Goal: Transaction & Acquisition: Purchase product/service

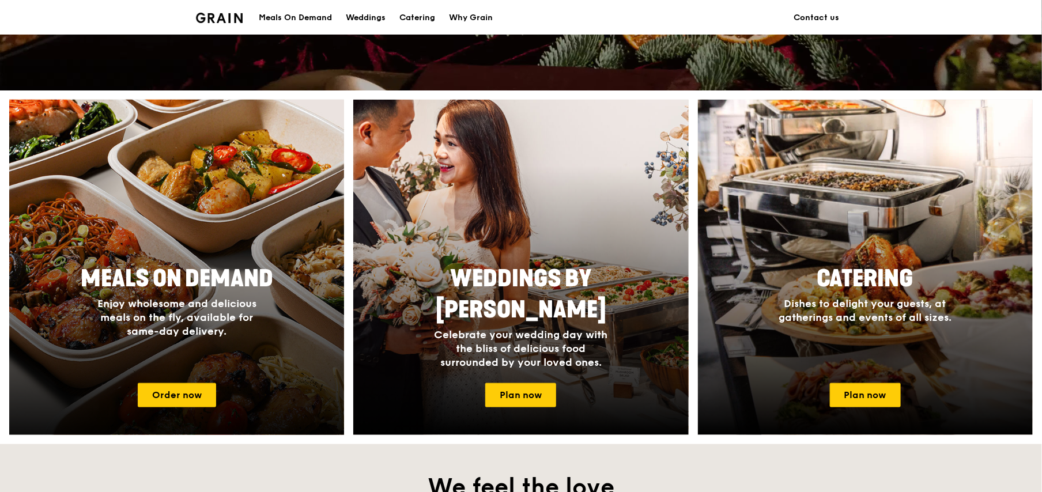
scroll to position [461, 0]
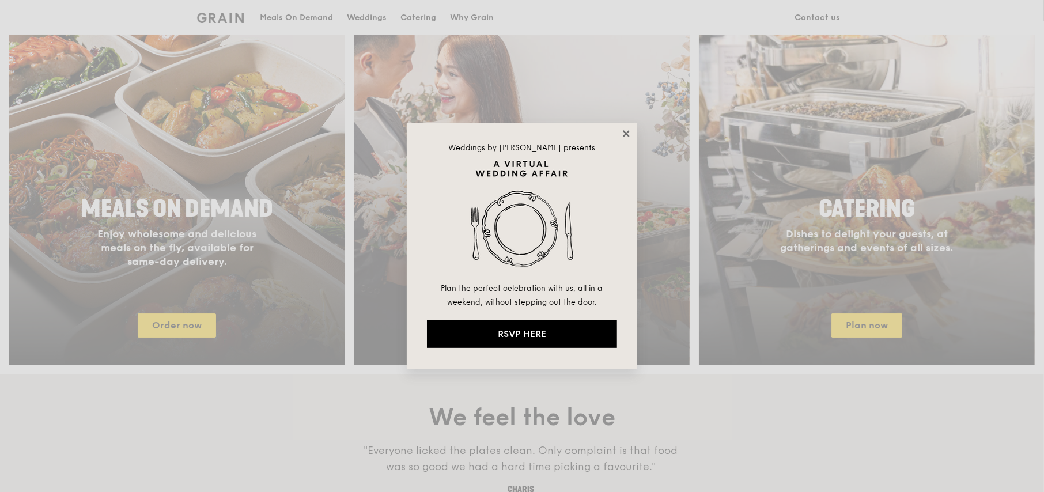
click at [626, 134] on icon at bounding box center [626, 133] width 6 height 6
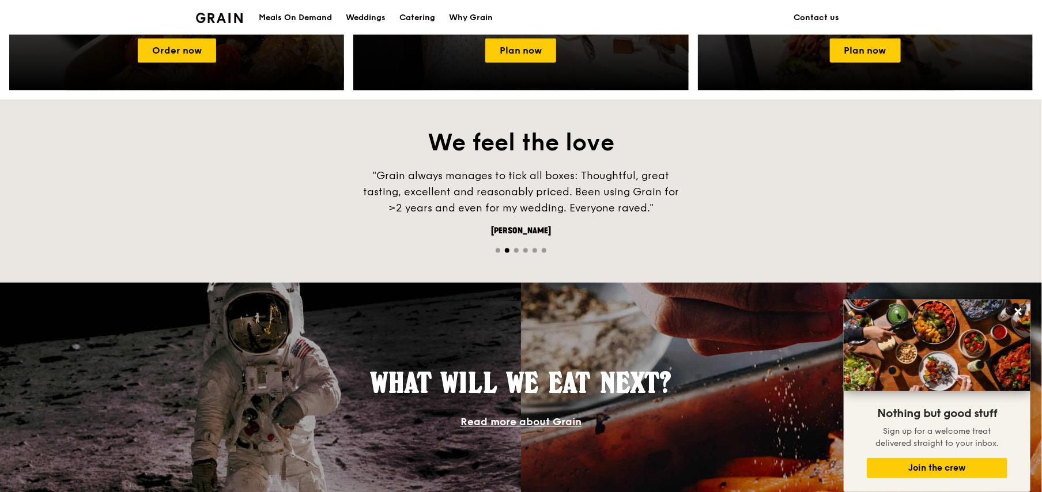
scroll to position [634, 0]
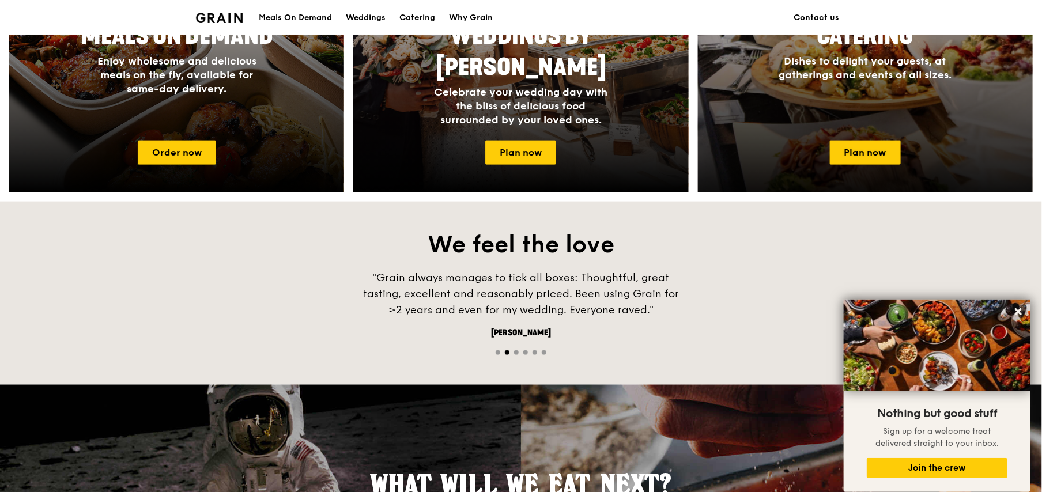
click at [882, 81] on h4 "Dishes to delight your guests, at gatherings and events of all sizes." at bounding box center [865, 68] width 184 height 28
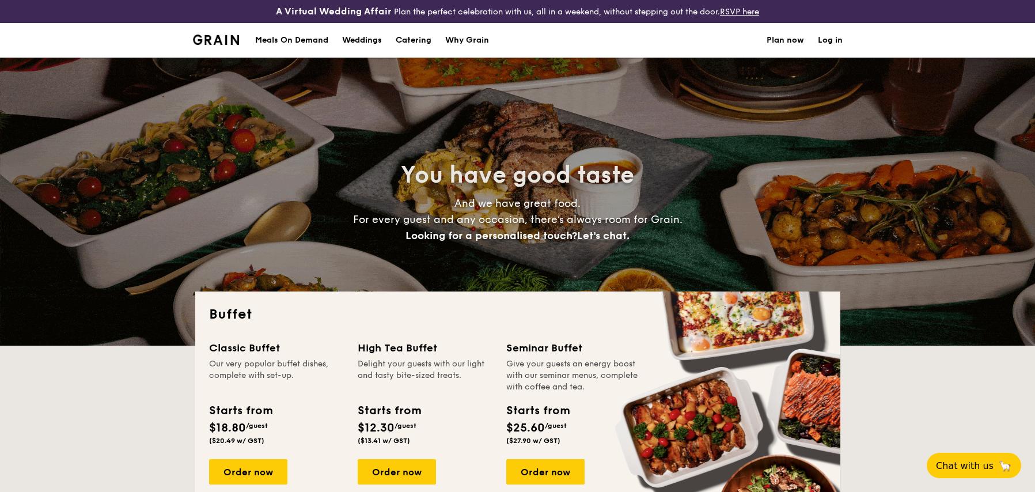
select select
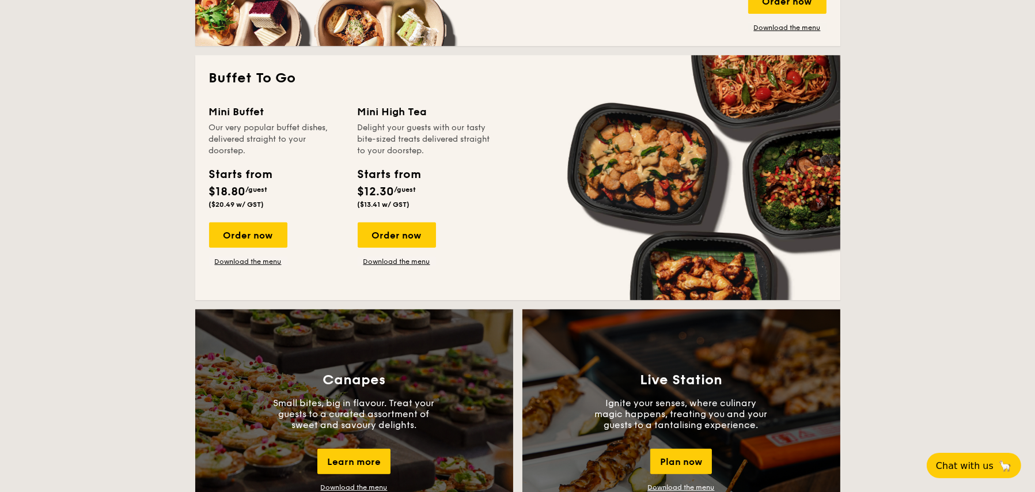
scroll to position [806, 0]
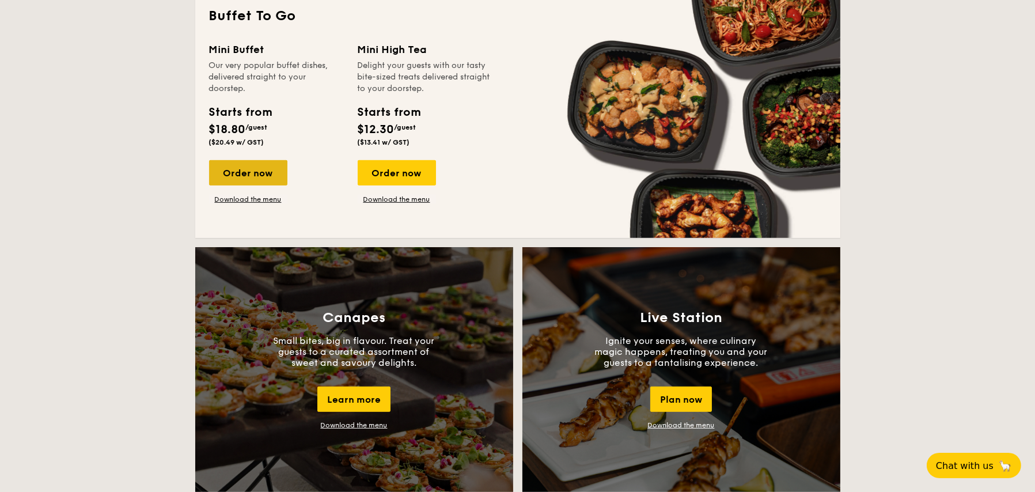
click at [264, 165] on div "Order now" at bounding box center [248, 172] width 78 height 25
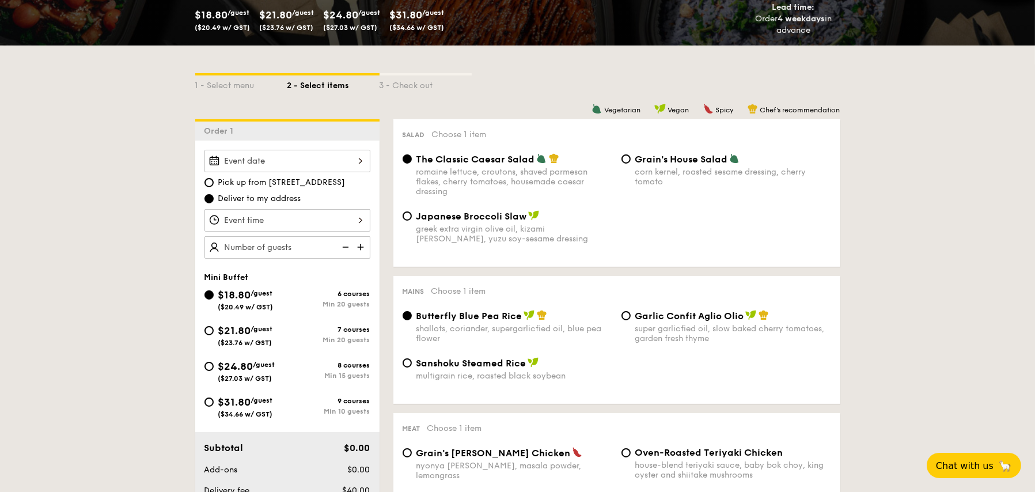
scroll to position [346, 0]
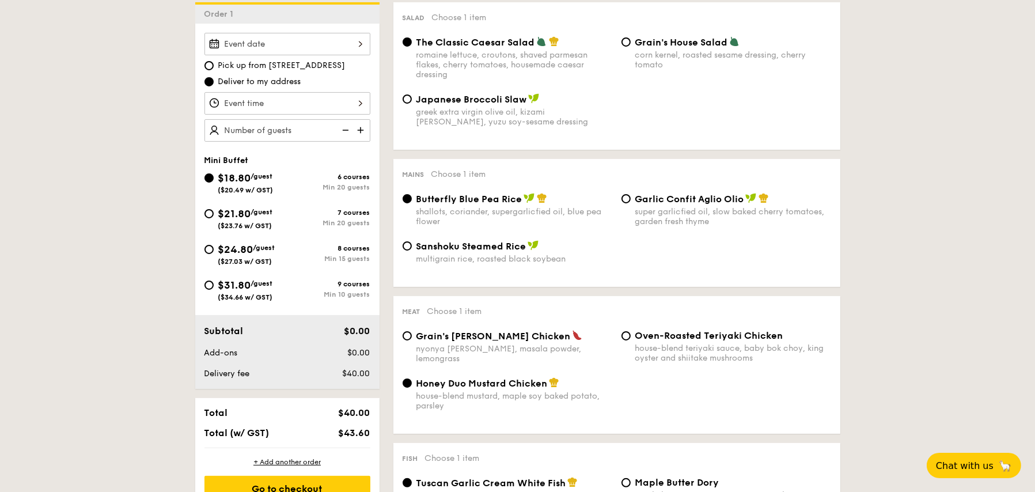
click at [632, 202] on div "Garlic Confit Aglio Olio super garlicfied oil, slow baked cherry tomatoes, gard…" at bounding box center [726, 209] width 219 height 33
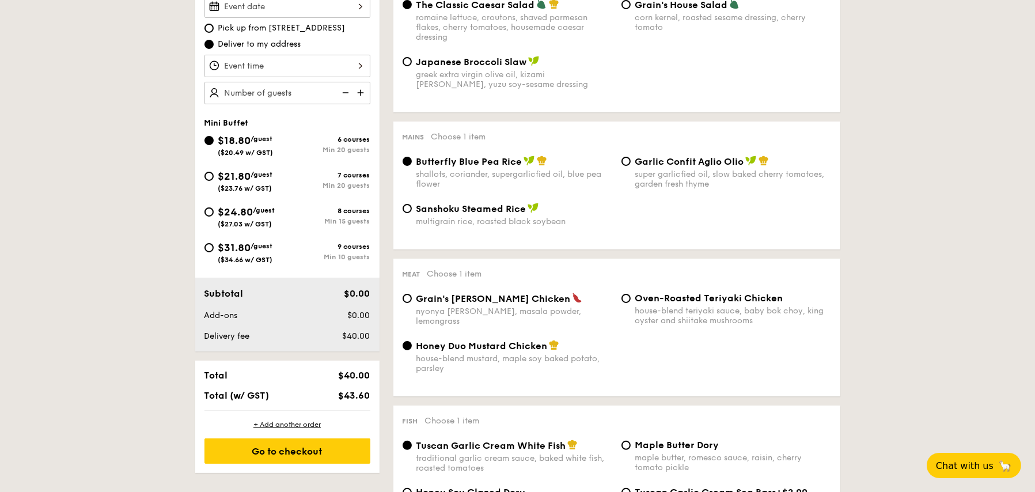
scroll to position [403, 0]
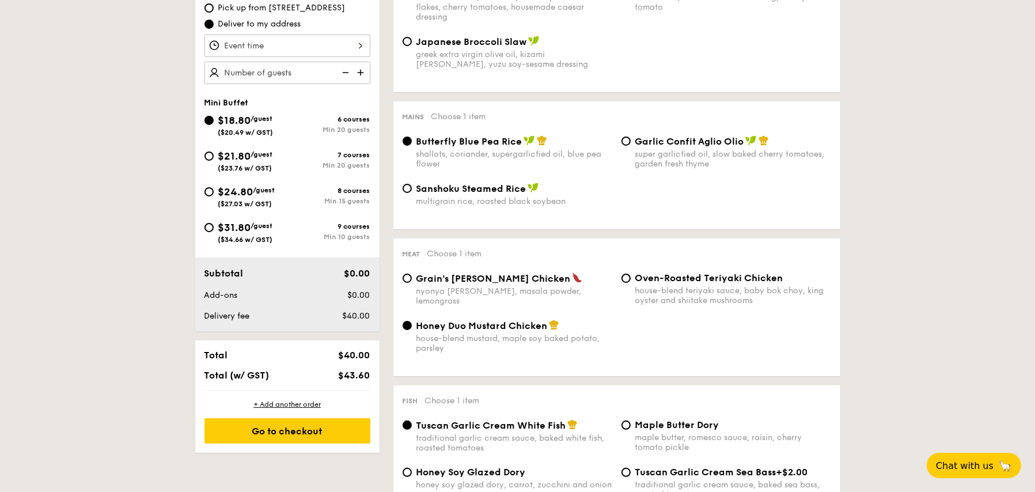
click at [629, 289] on div "Oven-Roasted Teriyaki Chicken house-blend teriyaki sauce, baby bok choy, king o…" at bounding box center [726, 288] width 219 height 33
click at [456, 326] on span "Honey Duo Mustard Chicken" at bounding box center [481, 325] width 131 height 11
click at [412, 326] on input "Honey Duo Mustard Chicken house-blend mustard, maple soy baked potato, parsley" at bounding box center [407, 325] width 9 height 9
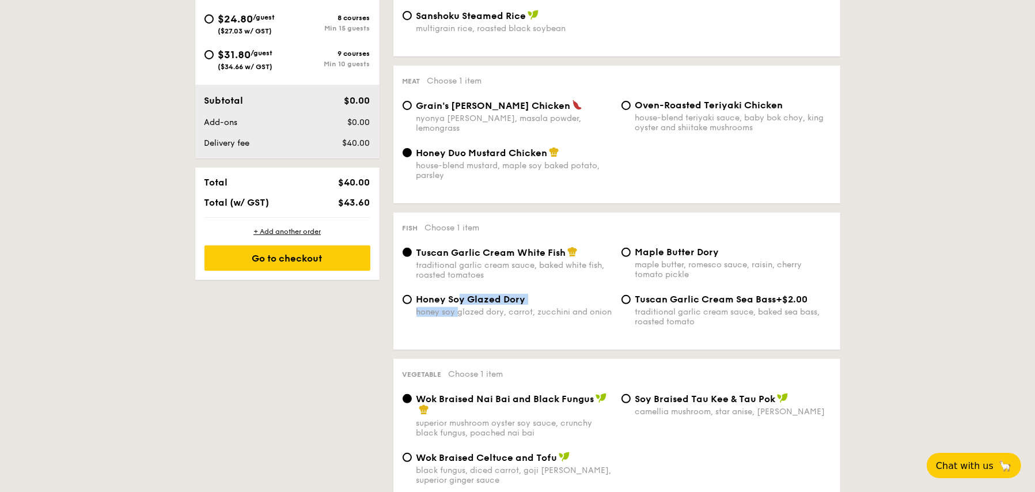
drag, startPoint x: 461, startPoint y: 306, endPoint x: 460, endPoint y: 319, distance: 12.7
click at [460, 317] on div "Honey Soy Glazed Dory honey soy glazed dory, carrot, zucchini and onion" at bounding box center [514, 305] width 196 height 23
click at [544, 350] on div "Fish Choose 1 item Tuscan Garlic Cream White Fish traditional garlic cream sauc…" at bounding box center [616, 281] width 447 height 137
click at [660, 253] on div "Fish Choose 1 item Tuscan Garlic Cream White Fish traditional garlic cream sauc…" at bounding box center [616, 281] width 447 height 137
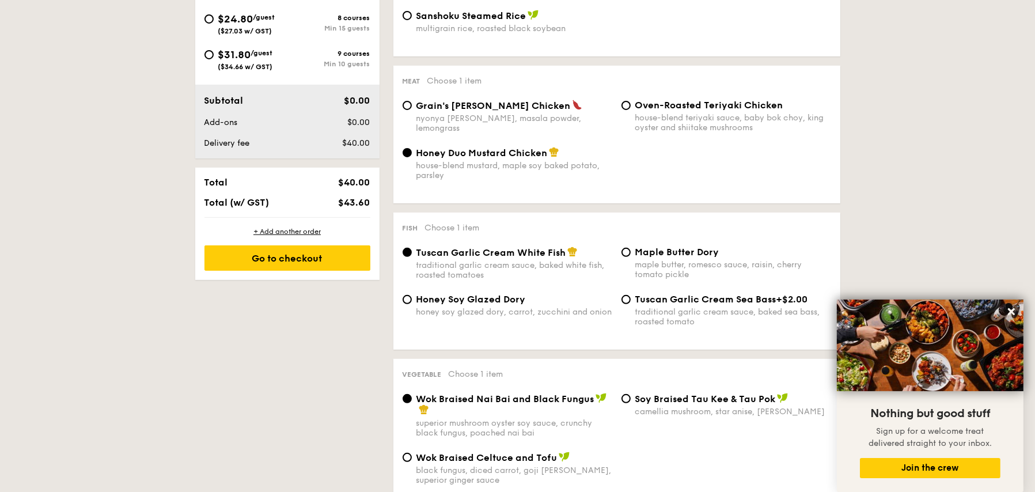
select select
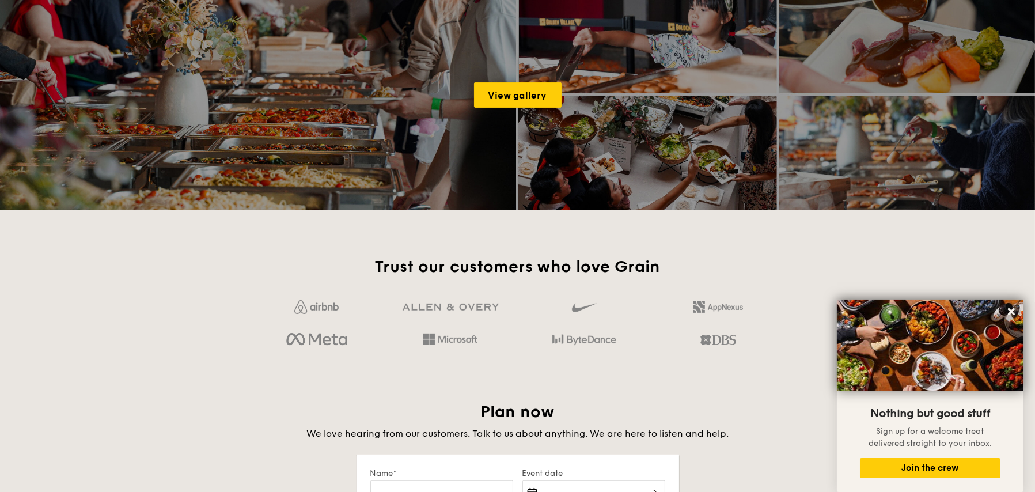
scroll to position [1834, 0]
